Goal: Transaction & Acquisition: Purchase product/service

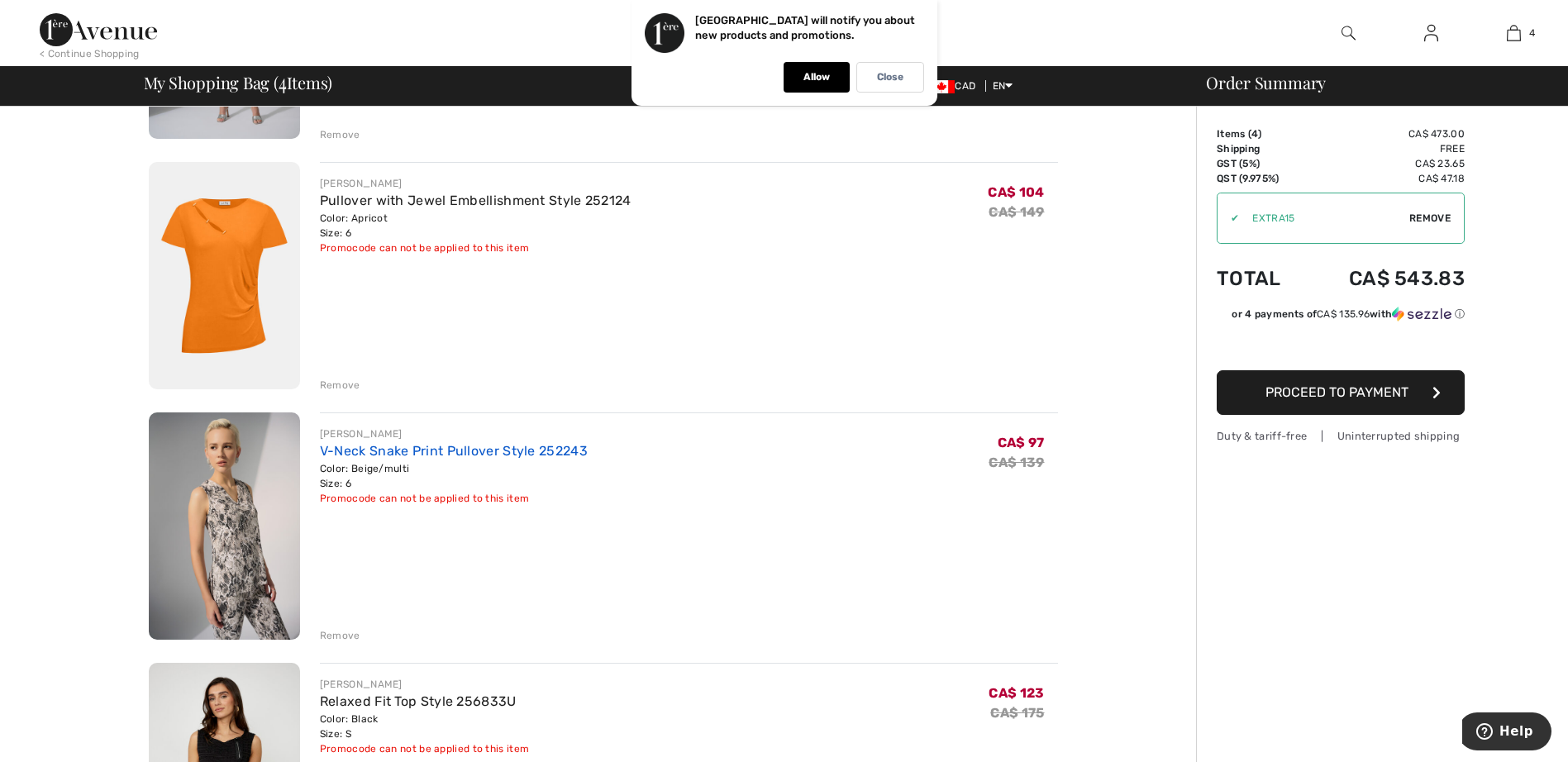
scroll to position [165, 0]
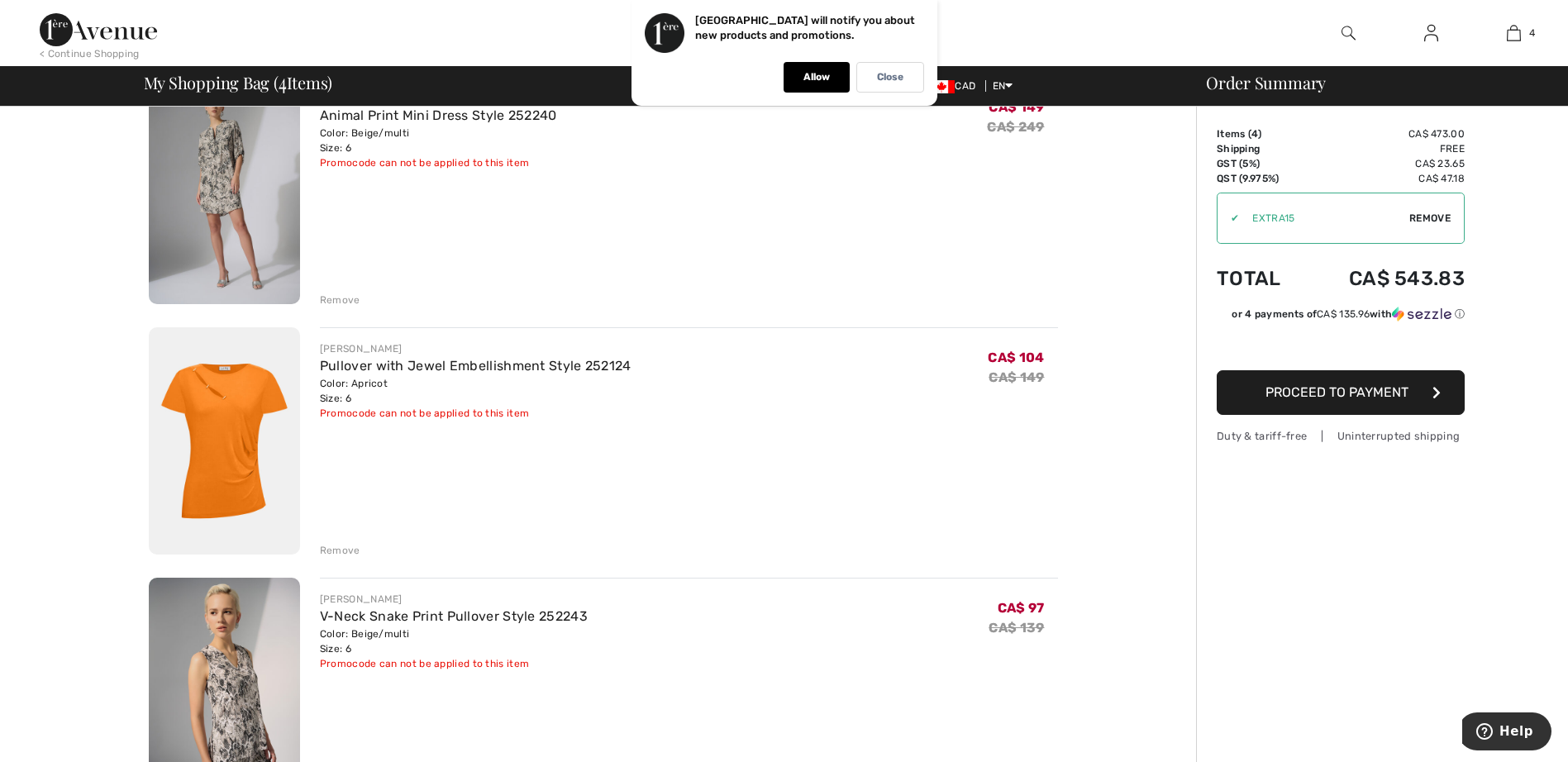
click at [338, 547] on div "Remove" at bounding box center [340, 550] width 40 height 15
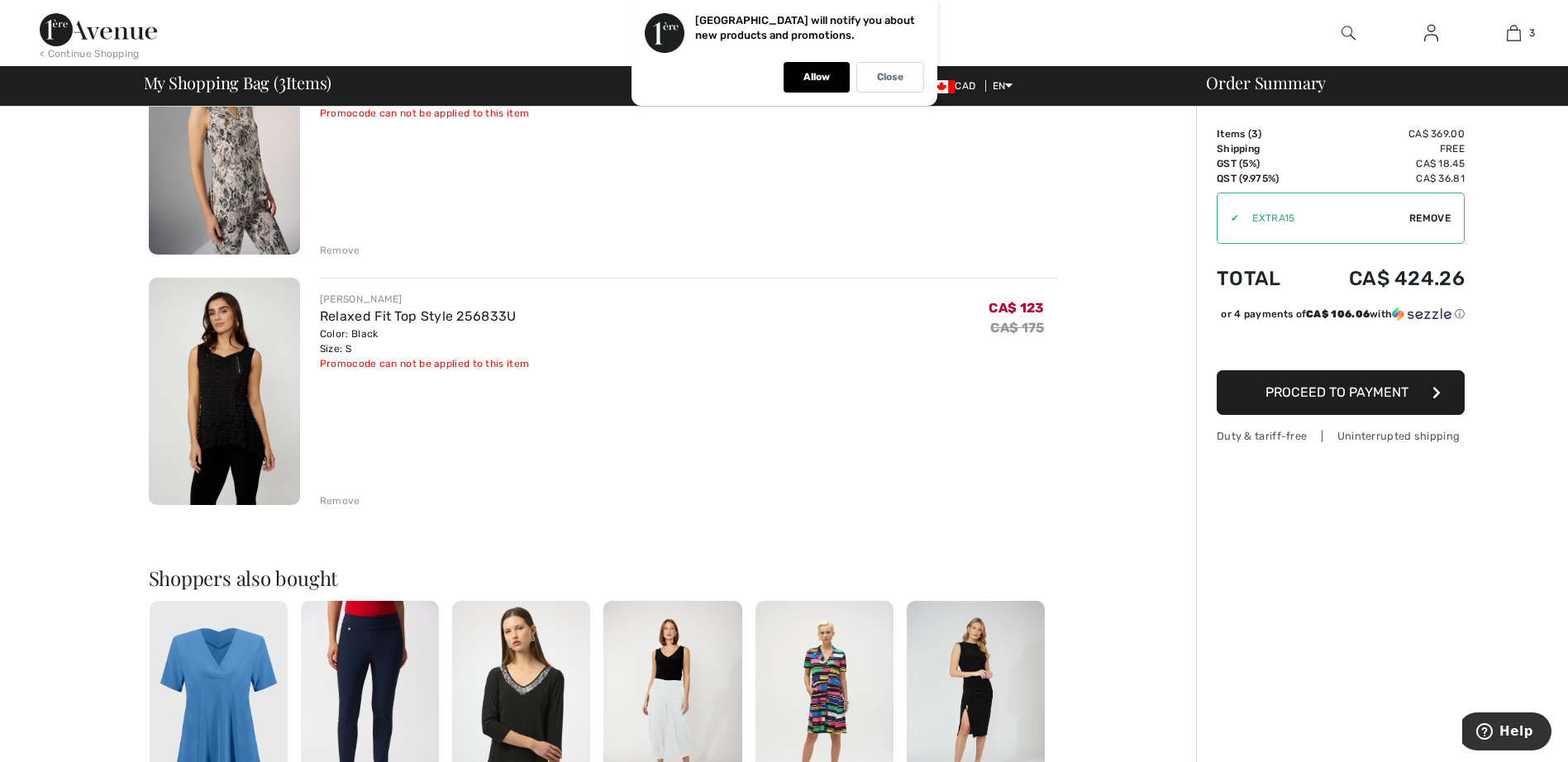
scroll to position [496, 0]
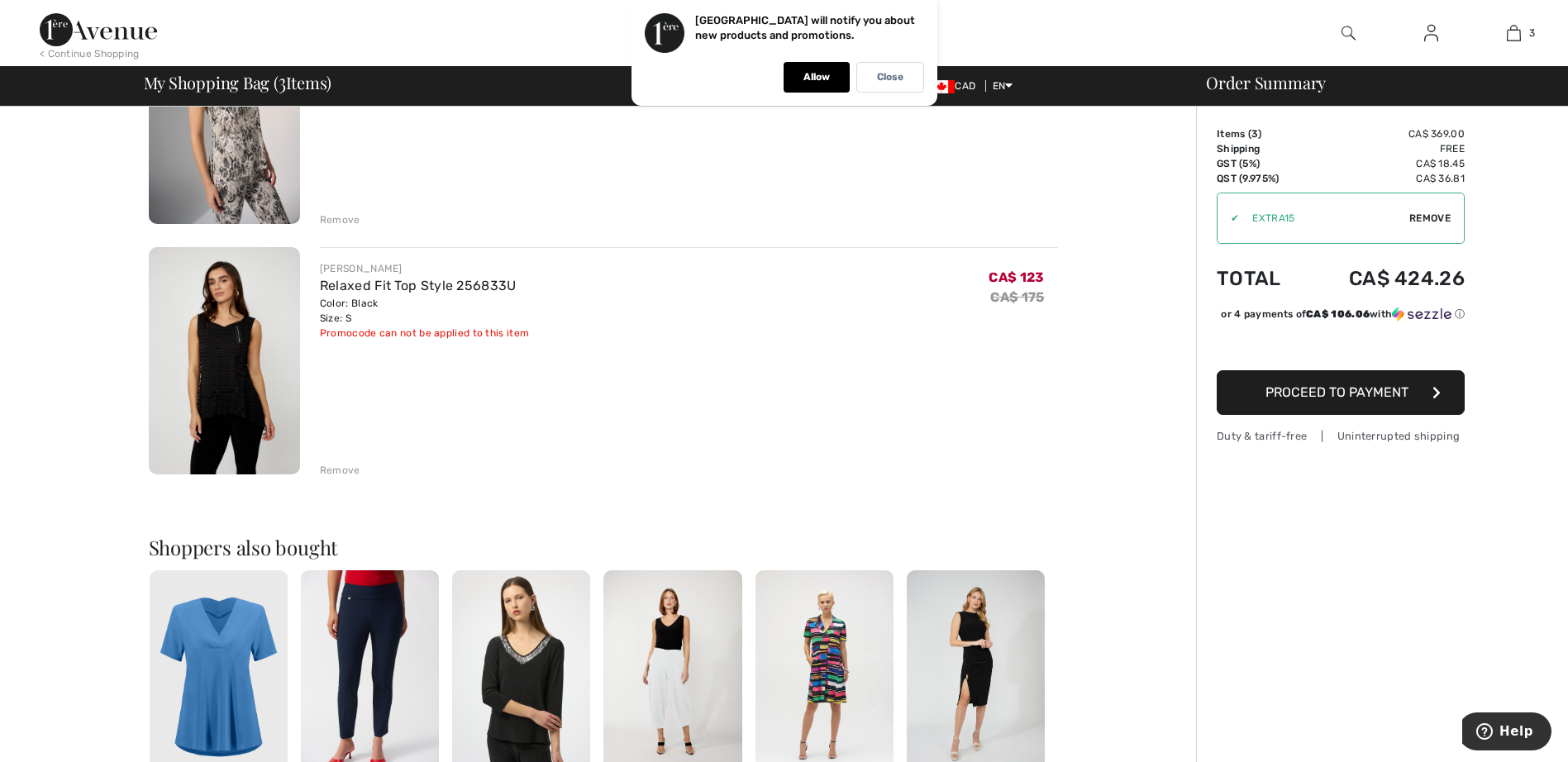
click at [346, 470] on div "Remove" at bounding box center [340, 470] width 40 height 15
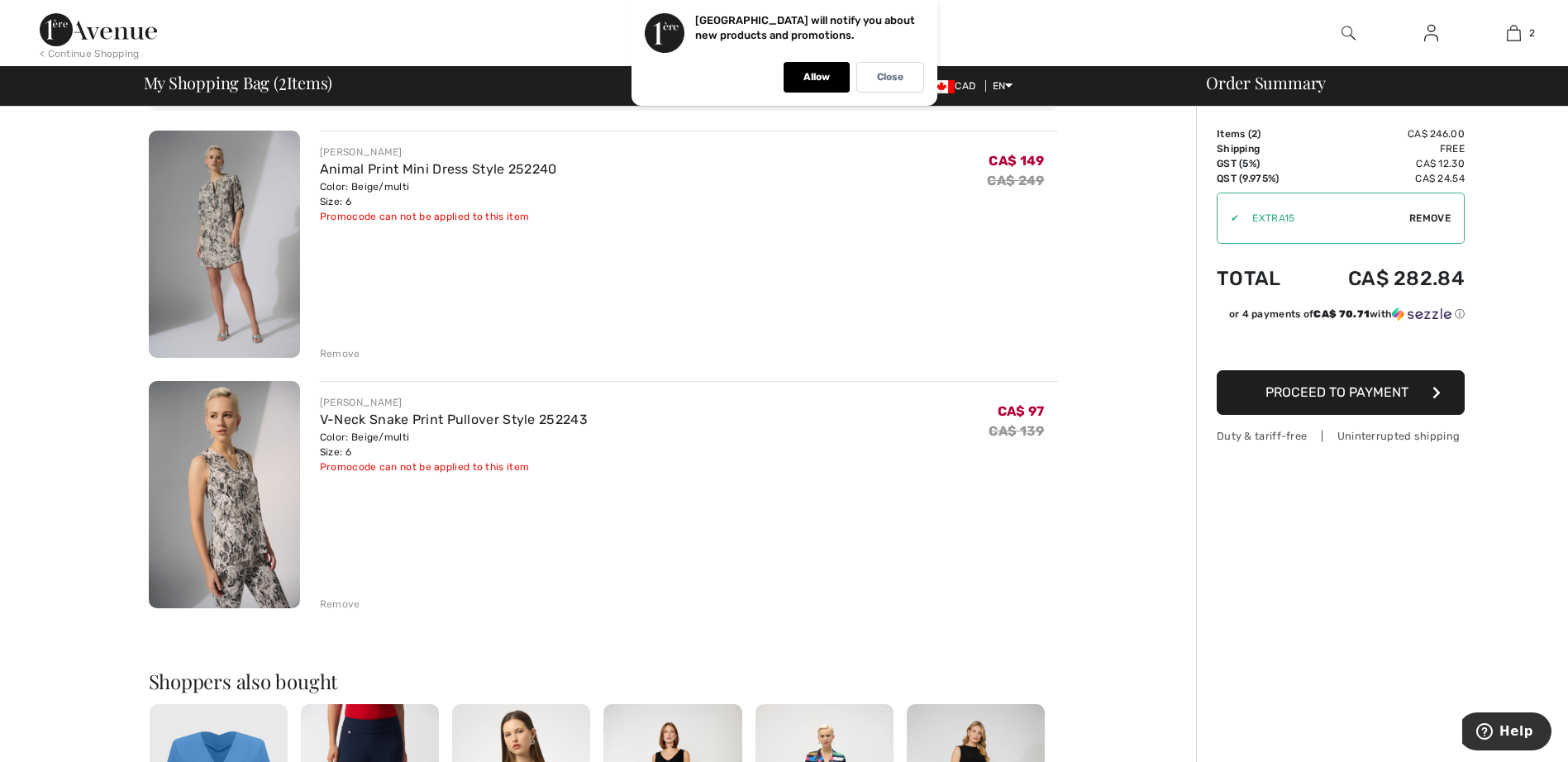
scroll to position [83, 0]
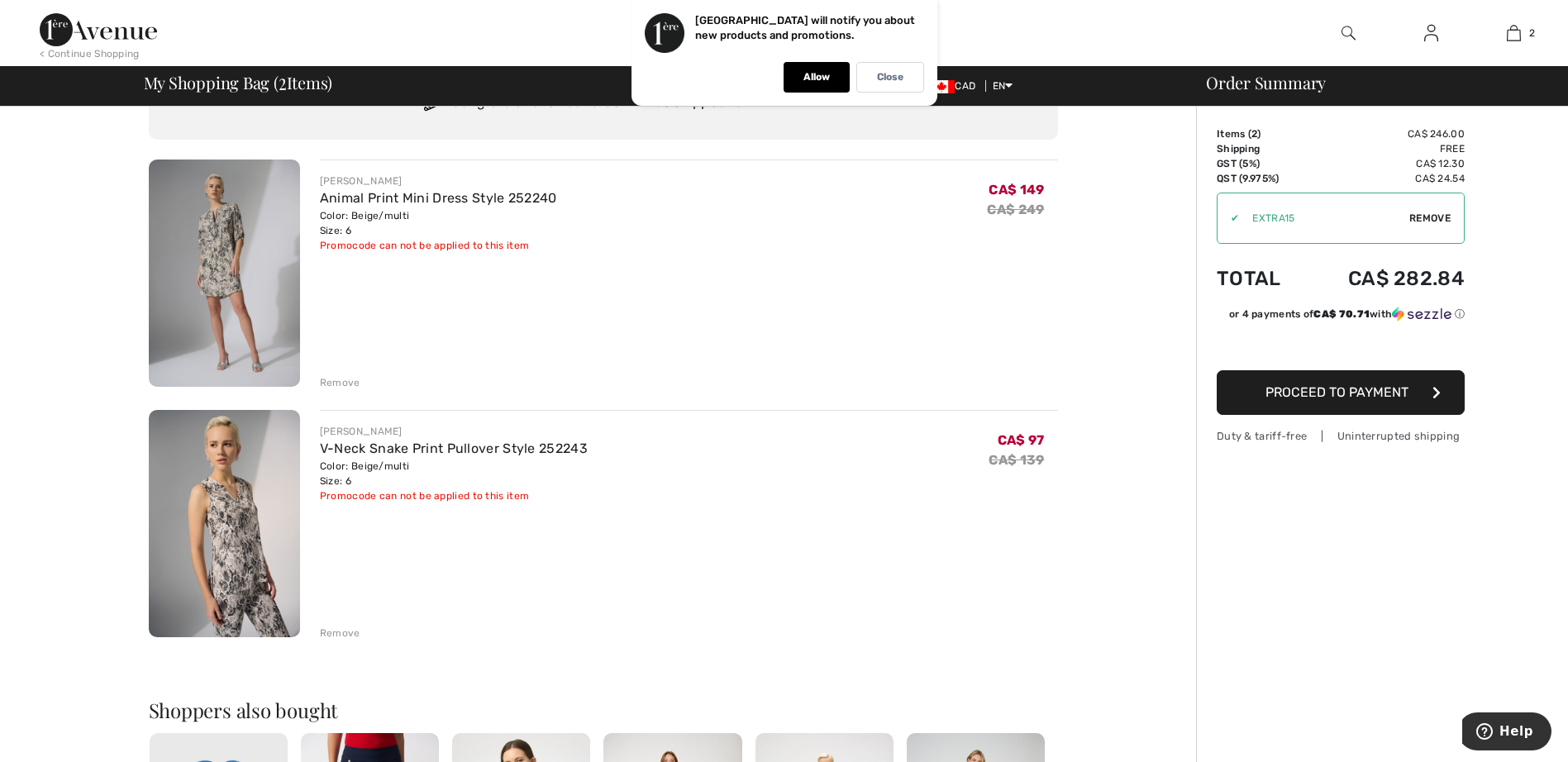
click at [216, 227] on img at bounding box center [224, 273] width 151 height 227
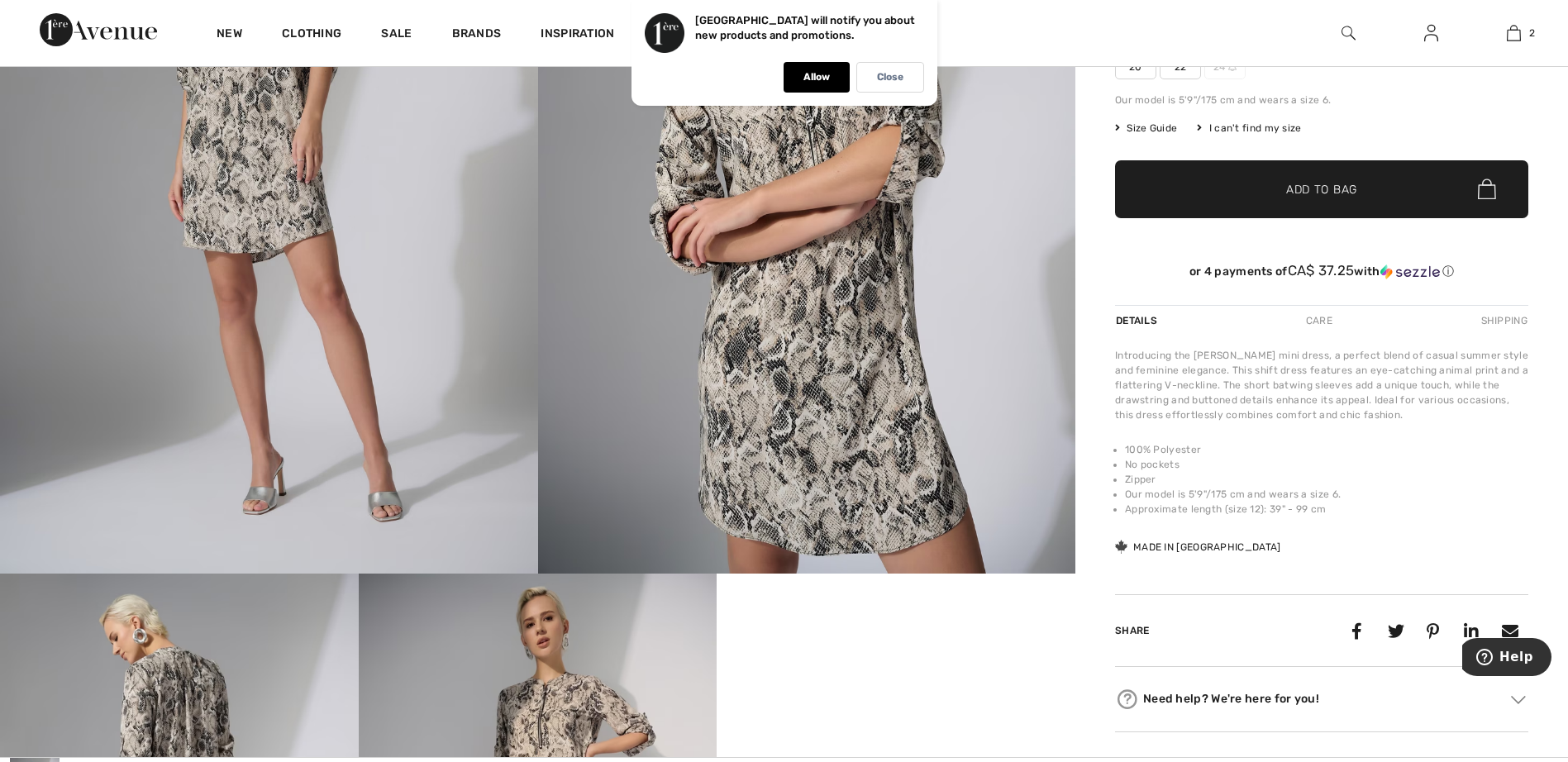
scroll to position [414, 0]
